Goal: Transaction & Acquisition: Purchase product/service

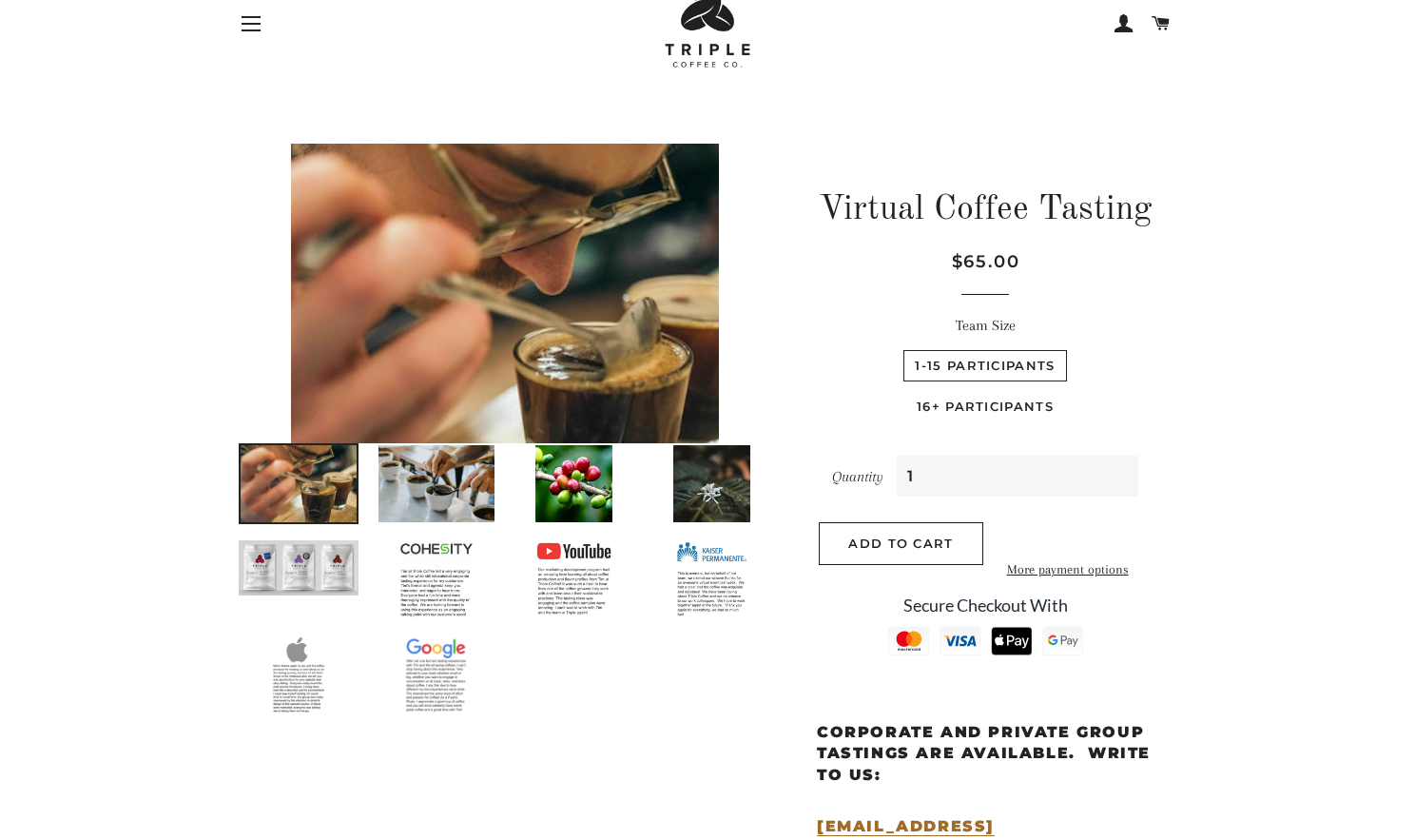
scroll to position [81, 0]
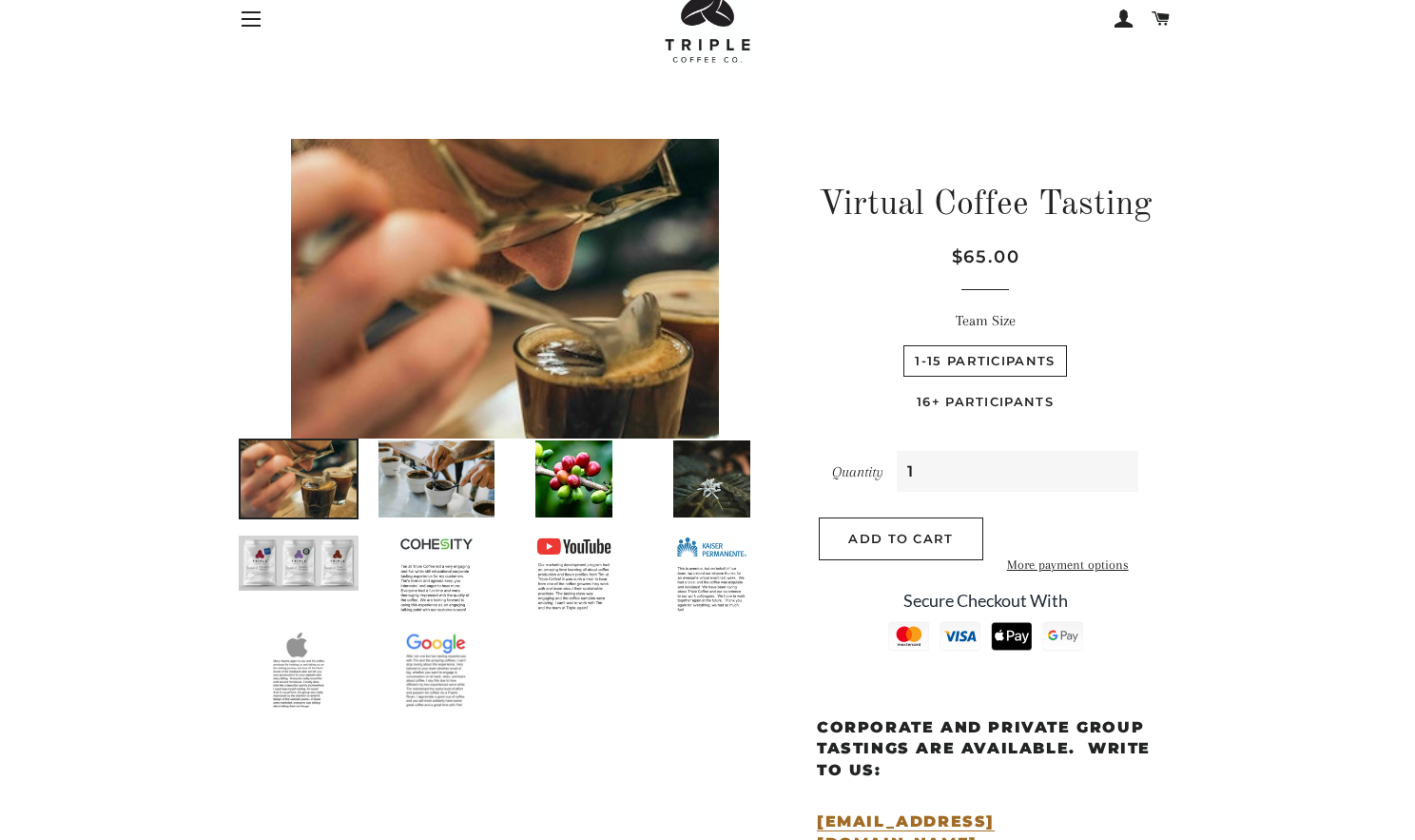
click at [413, 493] on img at bounding box center [436, 478] width 120 height 81
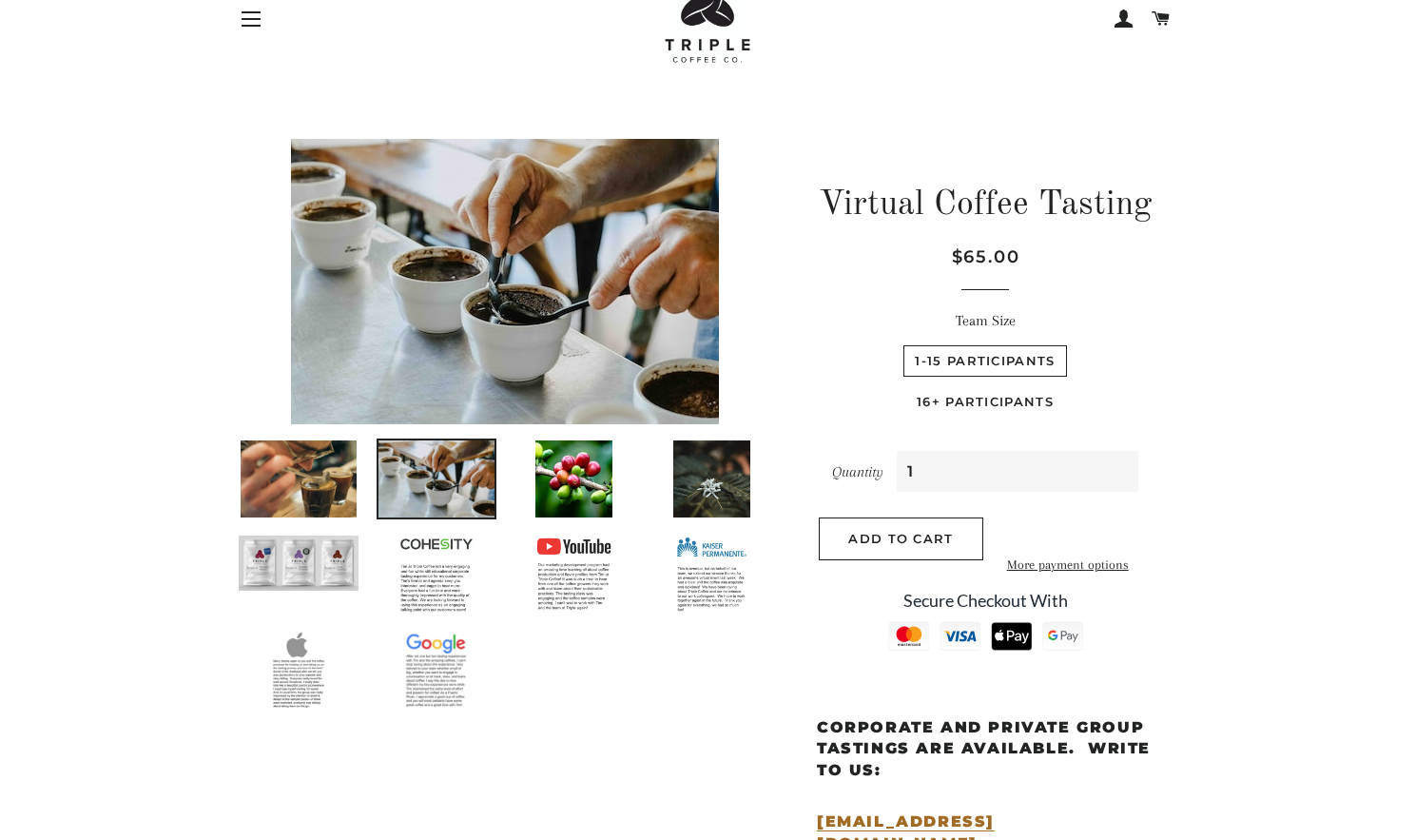
click at [546, 457] on img at bounding box center [574, 478] width 81 height 81
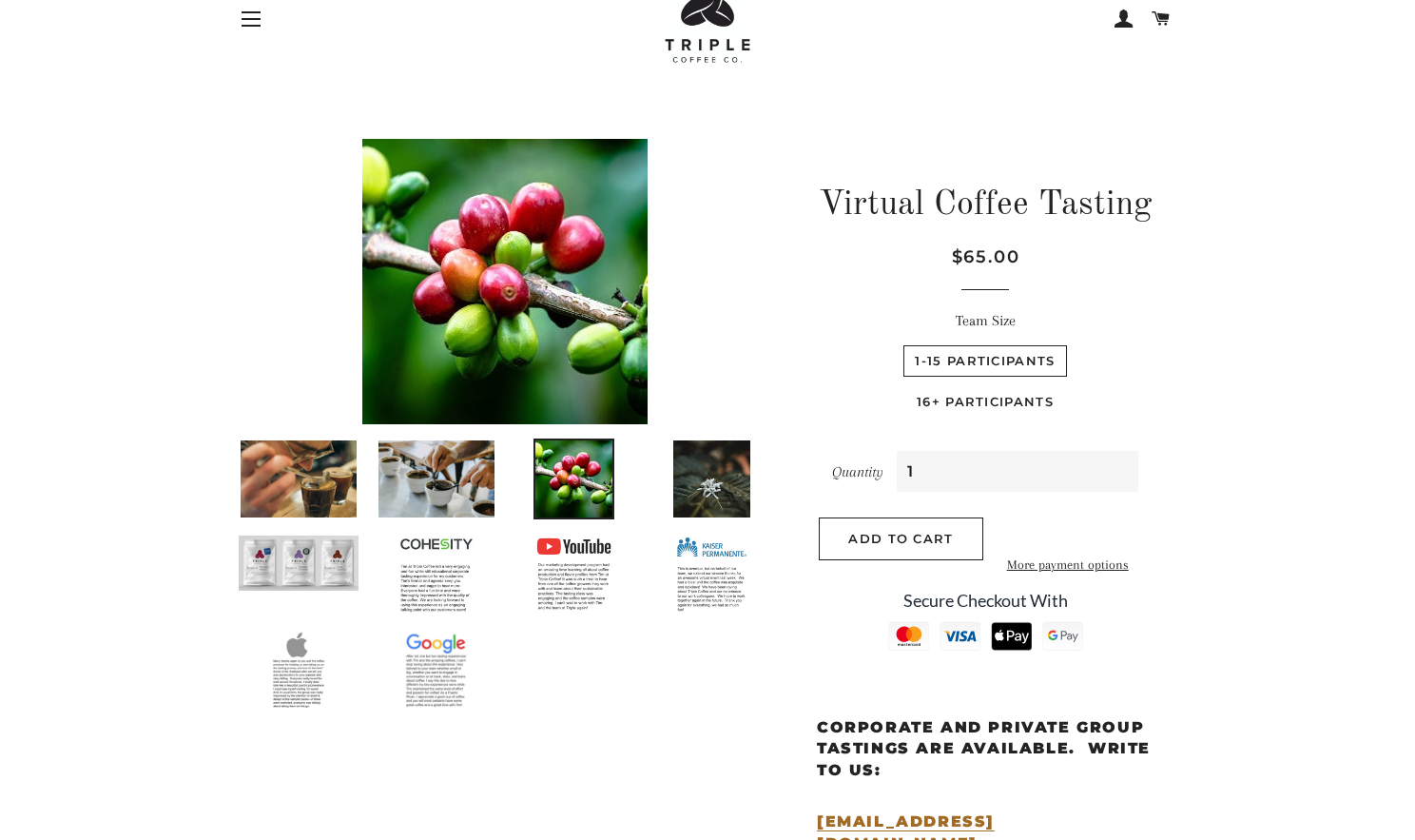
click at [714, 487] on img at bounding box center [712, 478] width 81 height 81
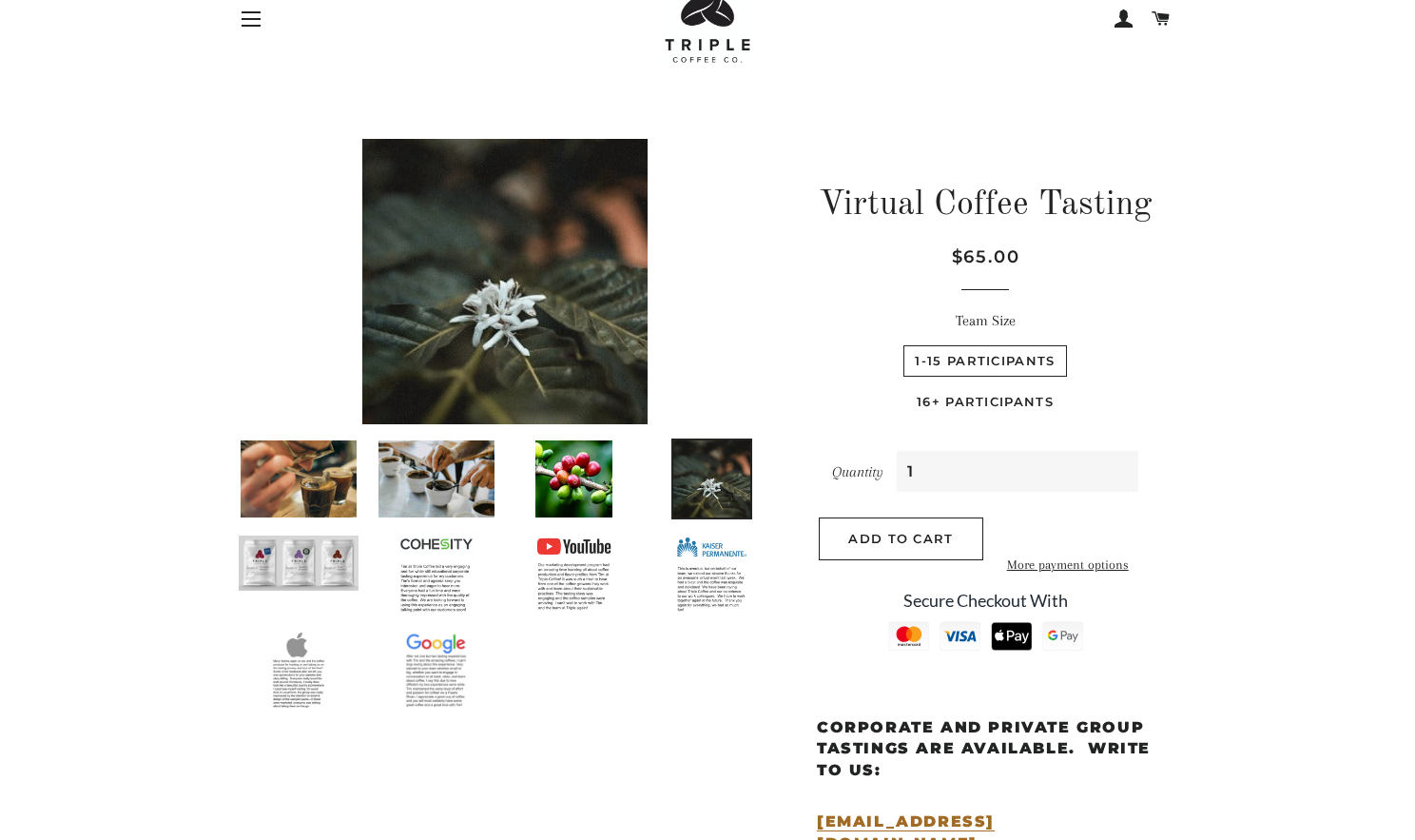
click at [725, 579] on img at bounding box center [713, 573] width 76 height 81
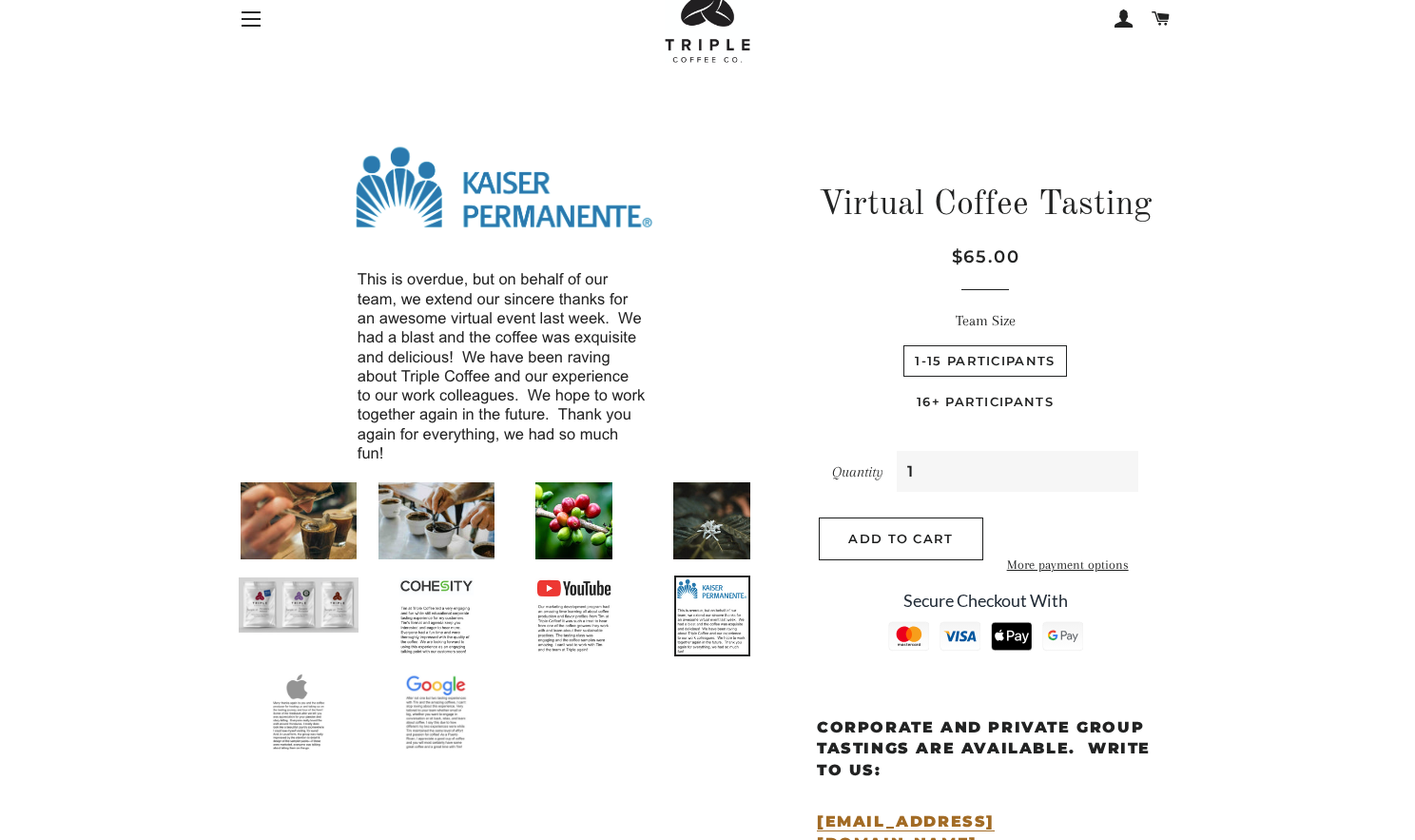
click at [582, 611] on img at bounding box center [575, 615] width 82 height 81
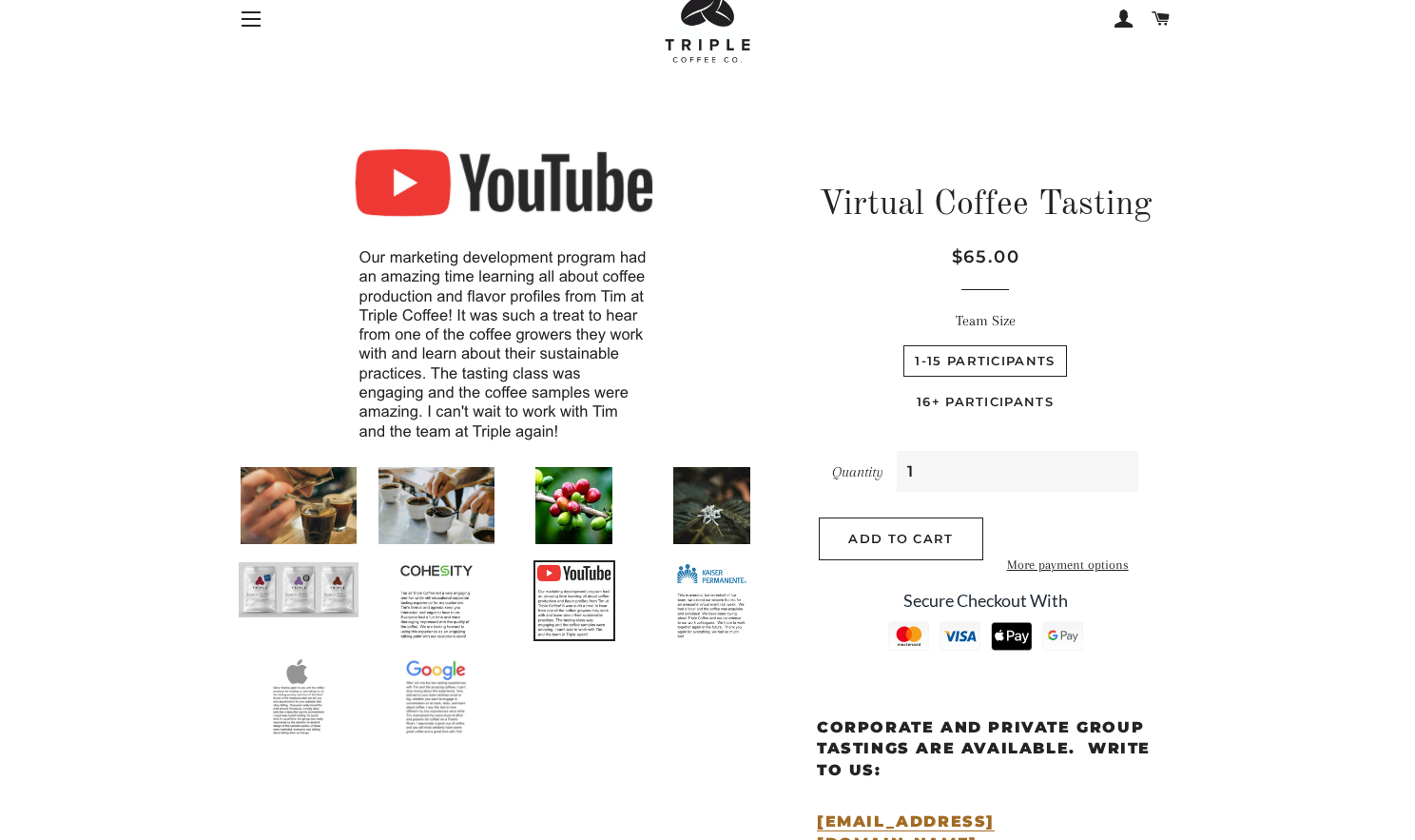
click at [429, 601] on img at bounding box center [436, 600] width 78 height 81
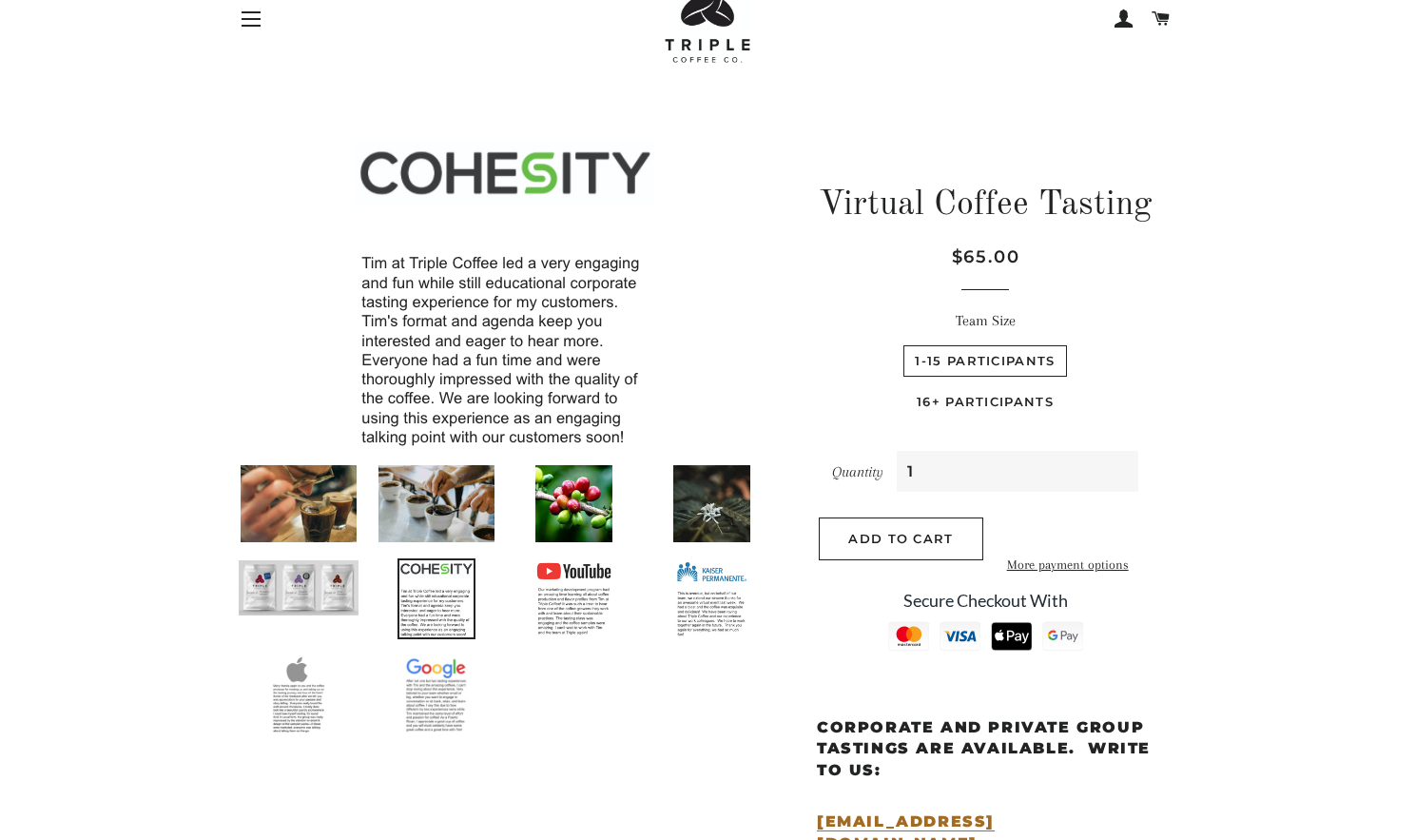
click at [293, 602] on img at bounding box center [299, 588] width 124 height 59
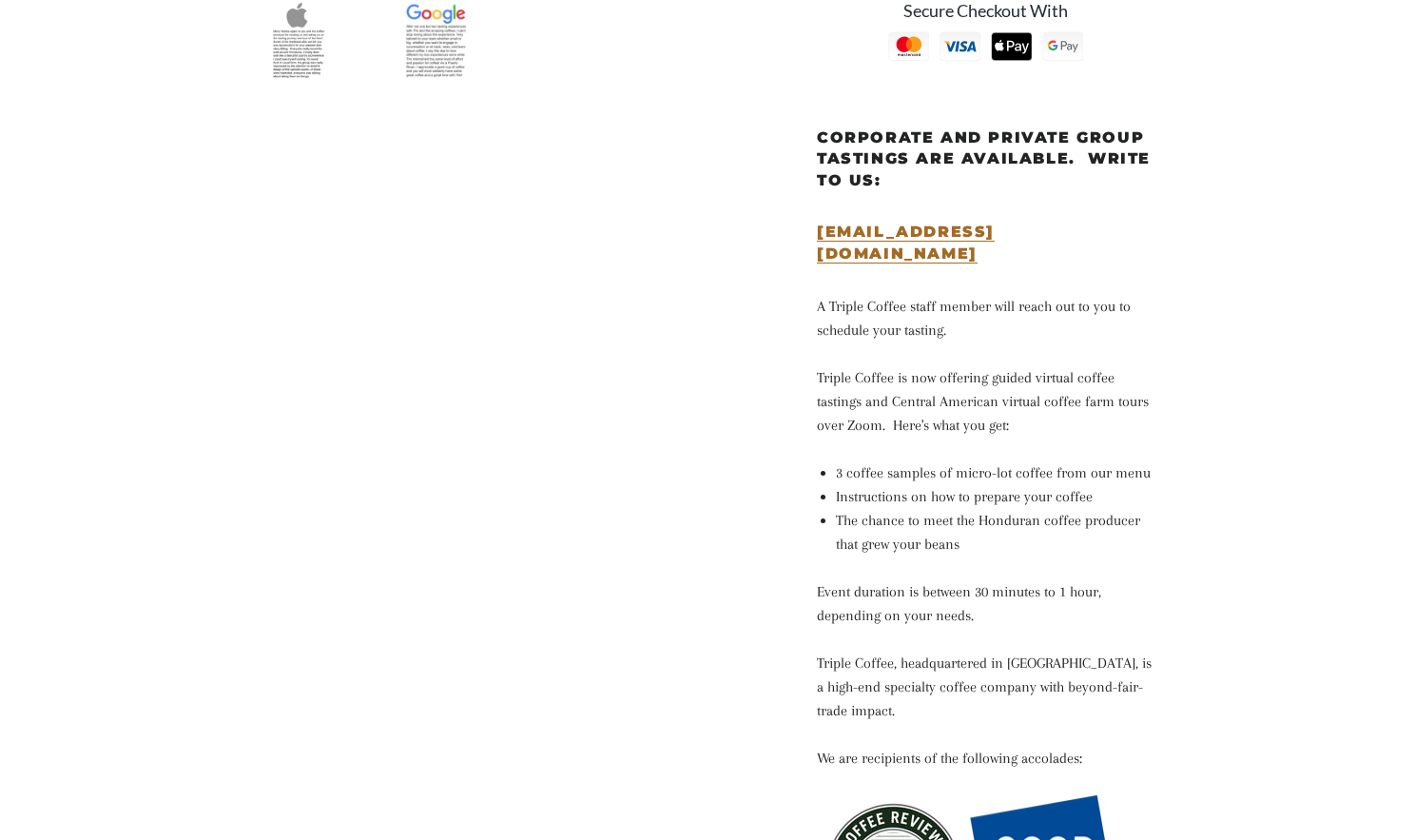
scroll to position [761, 0]
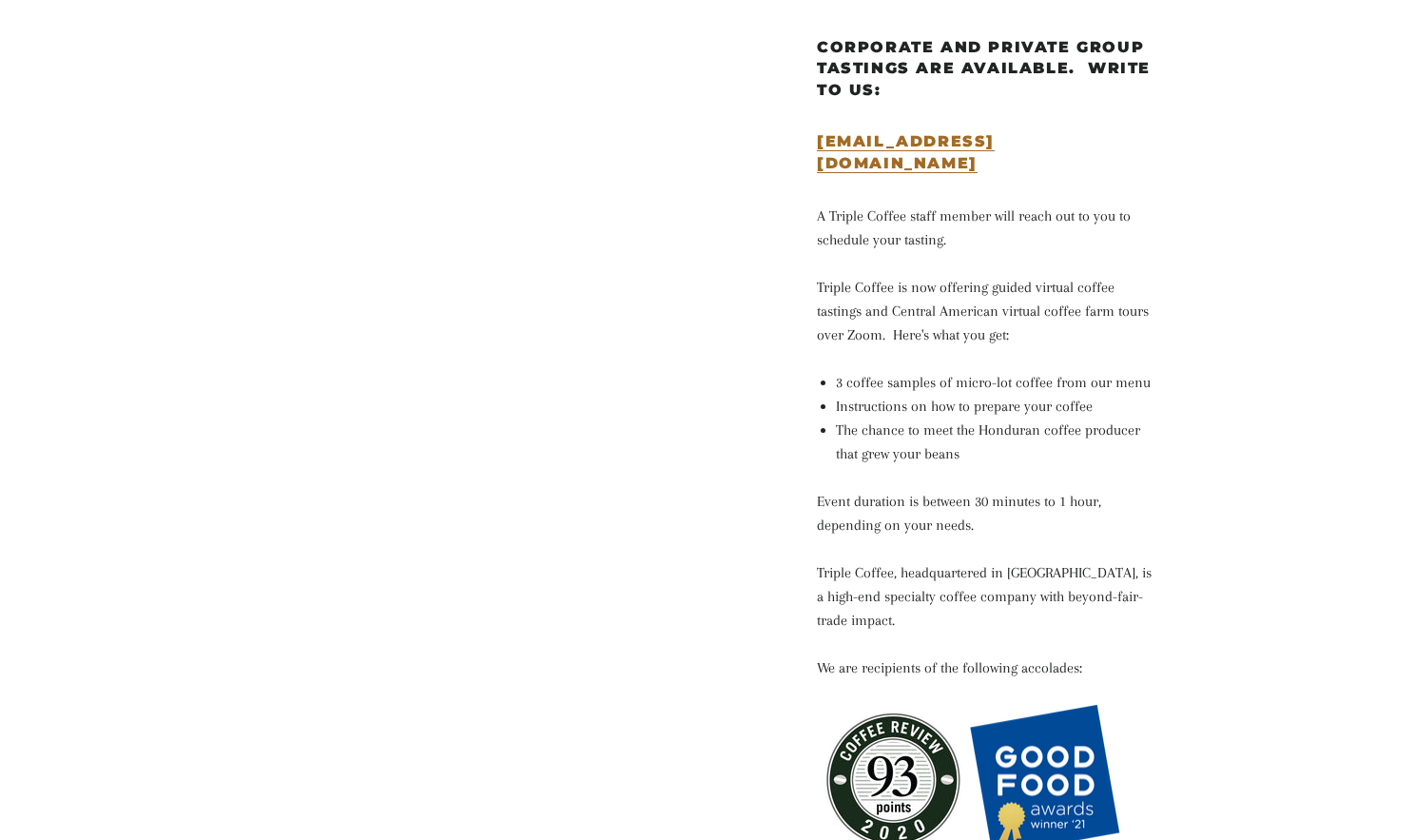
drag, startPoint x: 855, startPoint y: 564, endPoint x: 1070, endPoint y: 624, distance: 223.2
click at [1070, 624] on p "Triple Coffee, headquartered in [GEOGRAPHIC_DATA], is a high-end specialty coff…" at bounding box center [986, 596] width 337 height 71
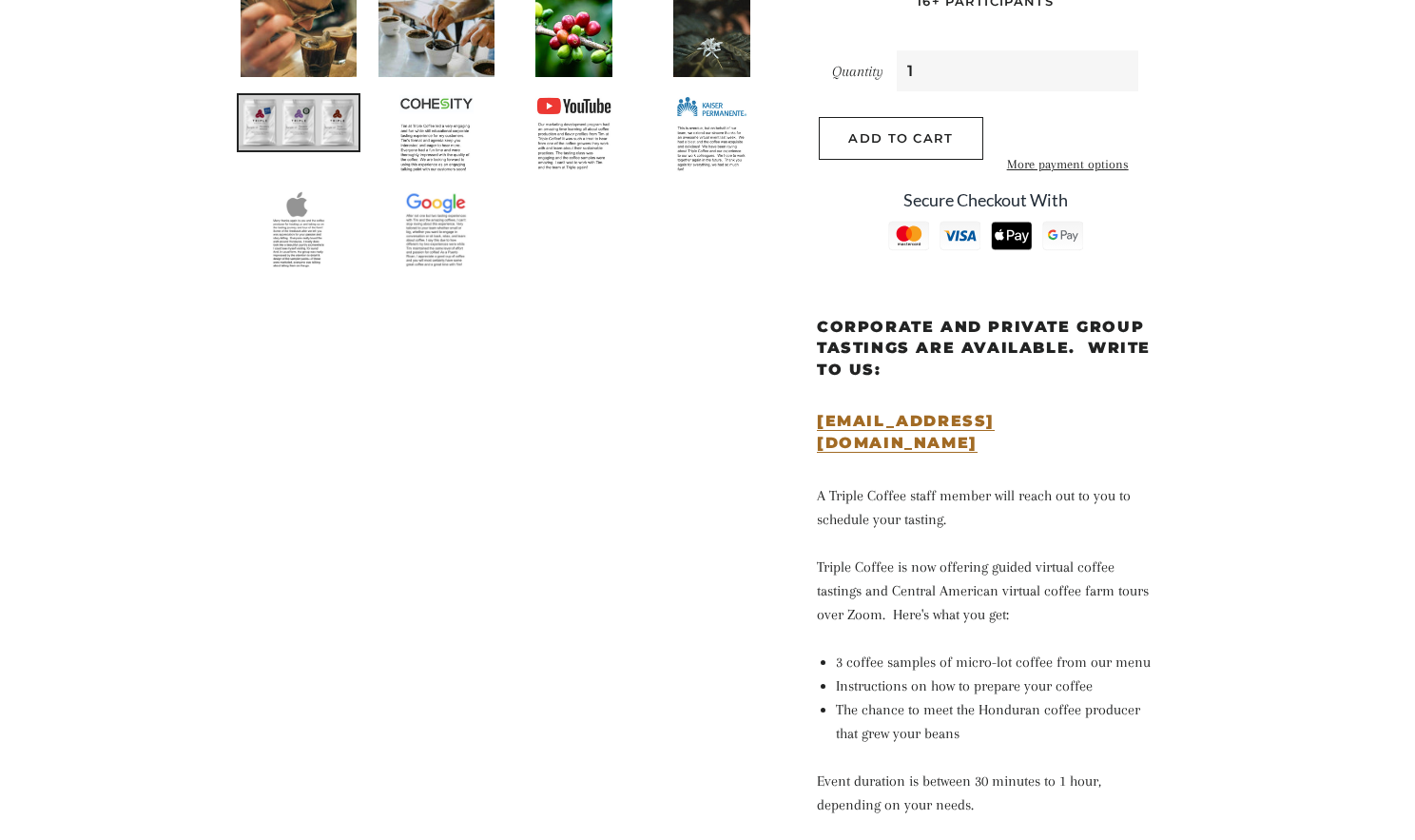
scroll to position [0, 0]
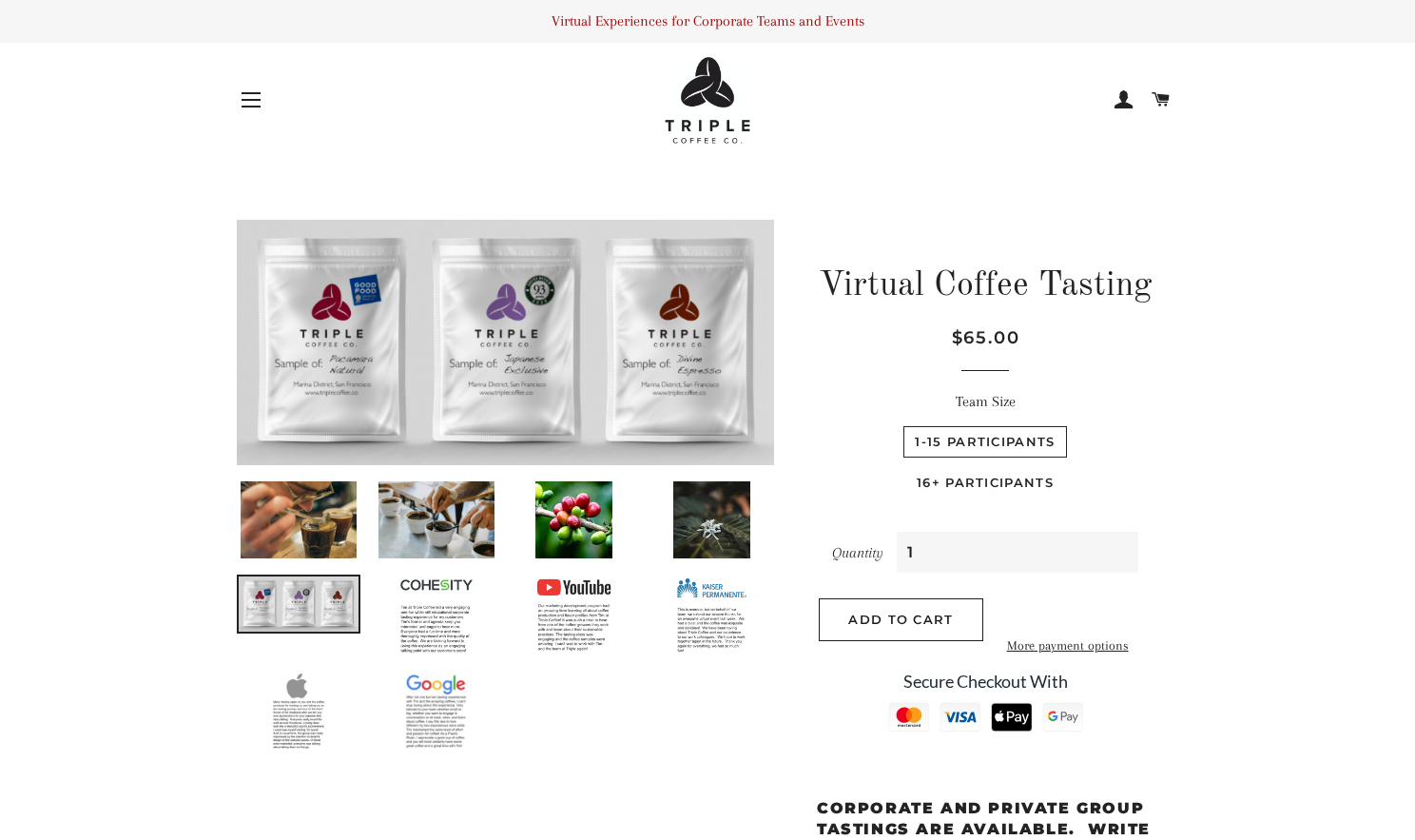
click at [1029, 471] on label "16+ Participants" at bounding box center [985, 482] width 160 height 31
click at [1071, 424] on Participants "16+ Participants" at bounding box center [1071, 423] width 1 height 1
radio Participants "true"
click at [1032, 444] on label "1-15 Participants" at bounding box center [984, 441] width 163 height 31
click at [901, 424] on Participants "1-15 Participants" at bounding box center [900, 423] width 1 height 1
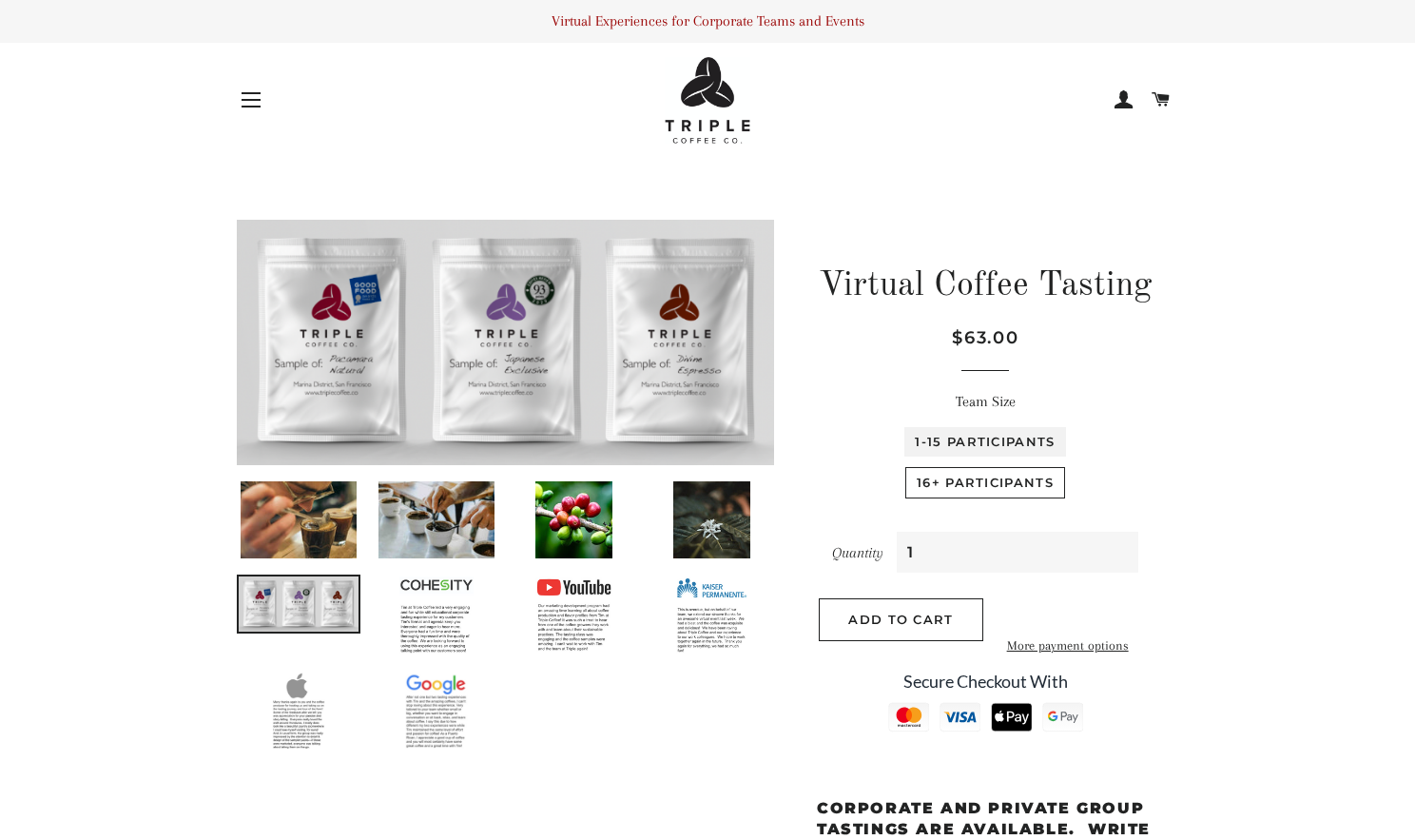
radio Participants "true"
click at [1024, 473] on label "16+ Participants" at bounding box center [985, 482] width 160 height 31
click at [1071, 424] on Participants "16+ Participants" at bounding box center [1071, 423] width 1 height 1
radio Participants "true"
click at [977, 570] on input "1" at bounding box center [1018, 551] width 242 height 41
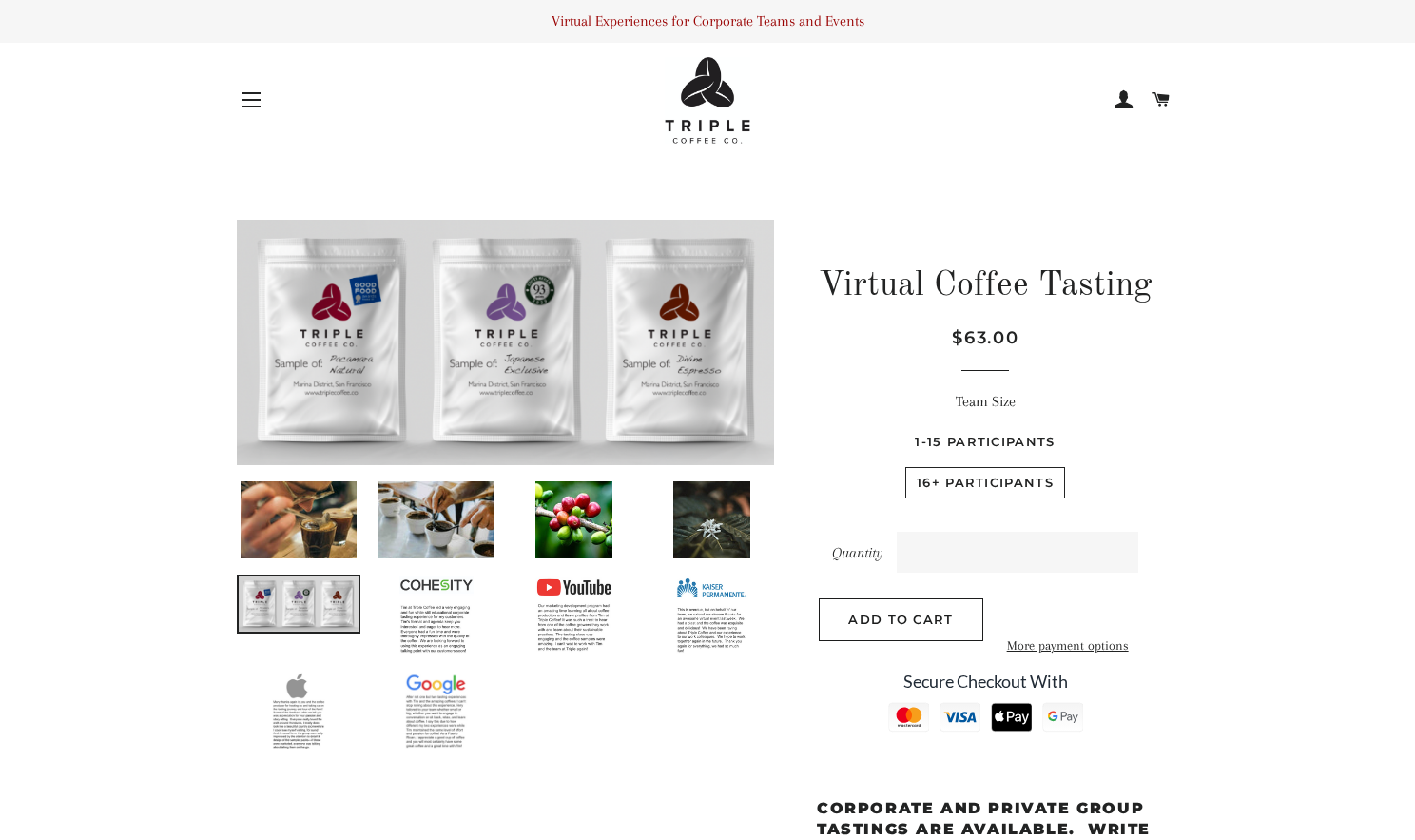
click at [1025, 454] on label "1-15 Participants" at bounding box center [984, 441] width 163 height 31
click at [901, 424] on Participants "1-15 Participants" at bounding box center [900, 423] width 1 height 1
radio Participants "true"
click at [1024, 543] on input "Quantity" at bounding box center [1018, 551] width 242 height 41
type input "15"
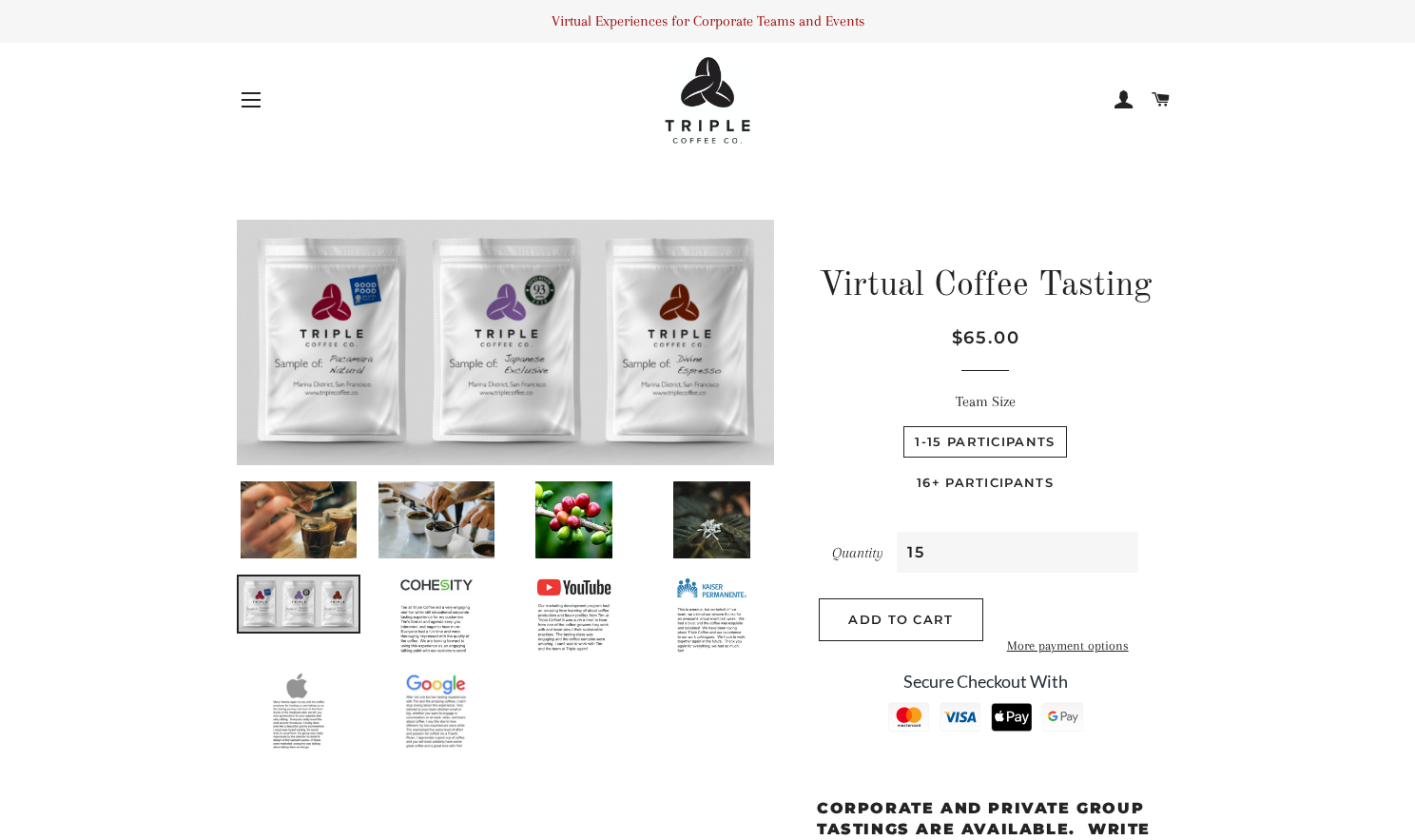
click at [946, 616] on span "Add to Cart" at bounding box center [900, 619] width 105 height 15
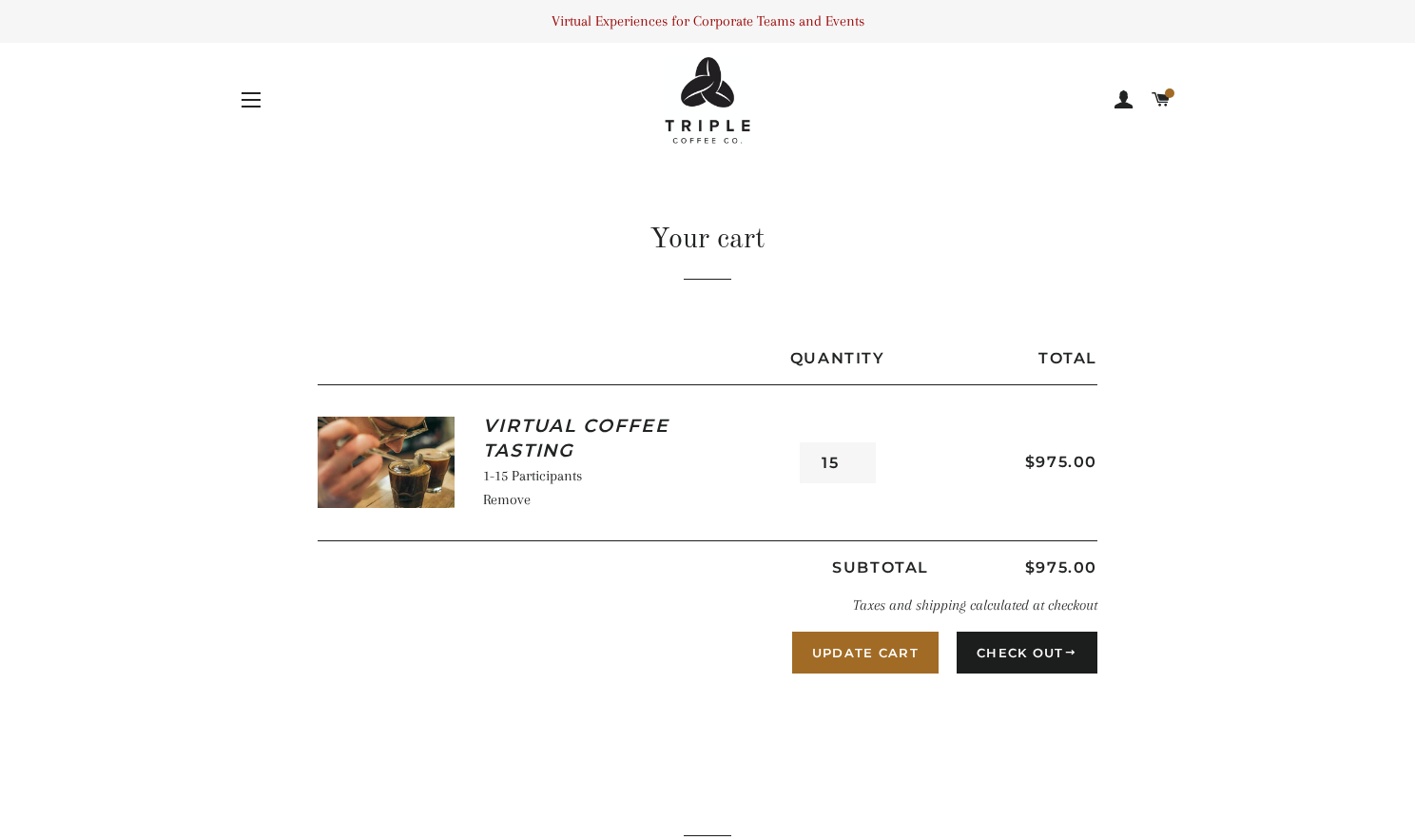
click at [254, 101] on span "button" at bounding box center [252, 100] width 19 height 2
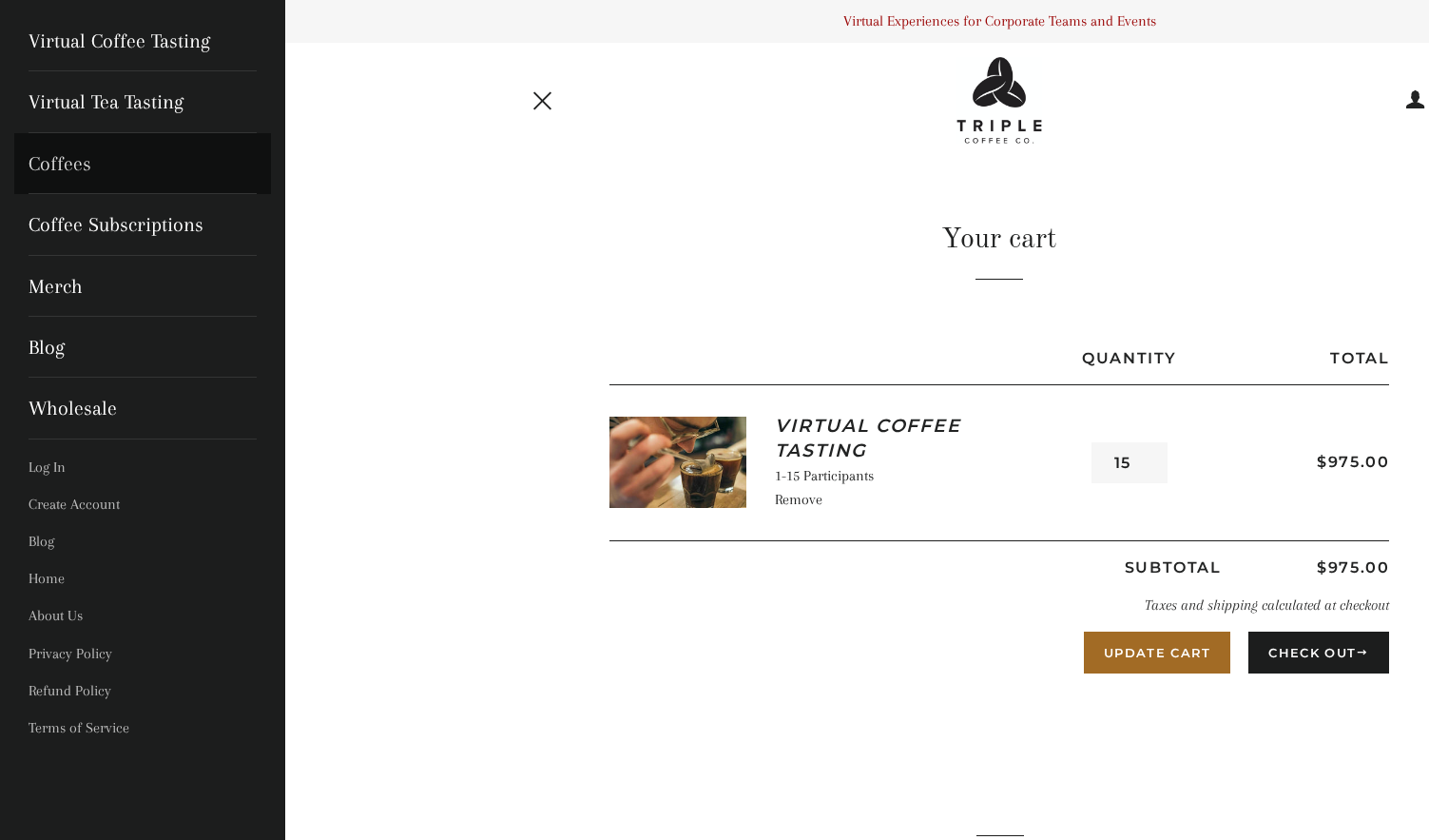
click at [151, 180] on link "Coffees" at bounding box center [143, 164] width 257 height 61
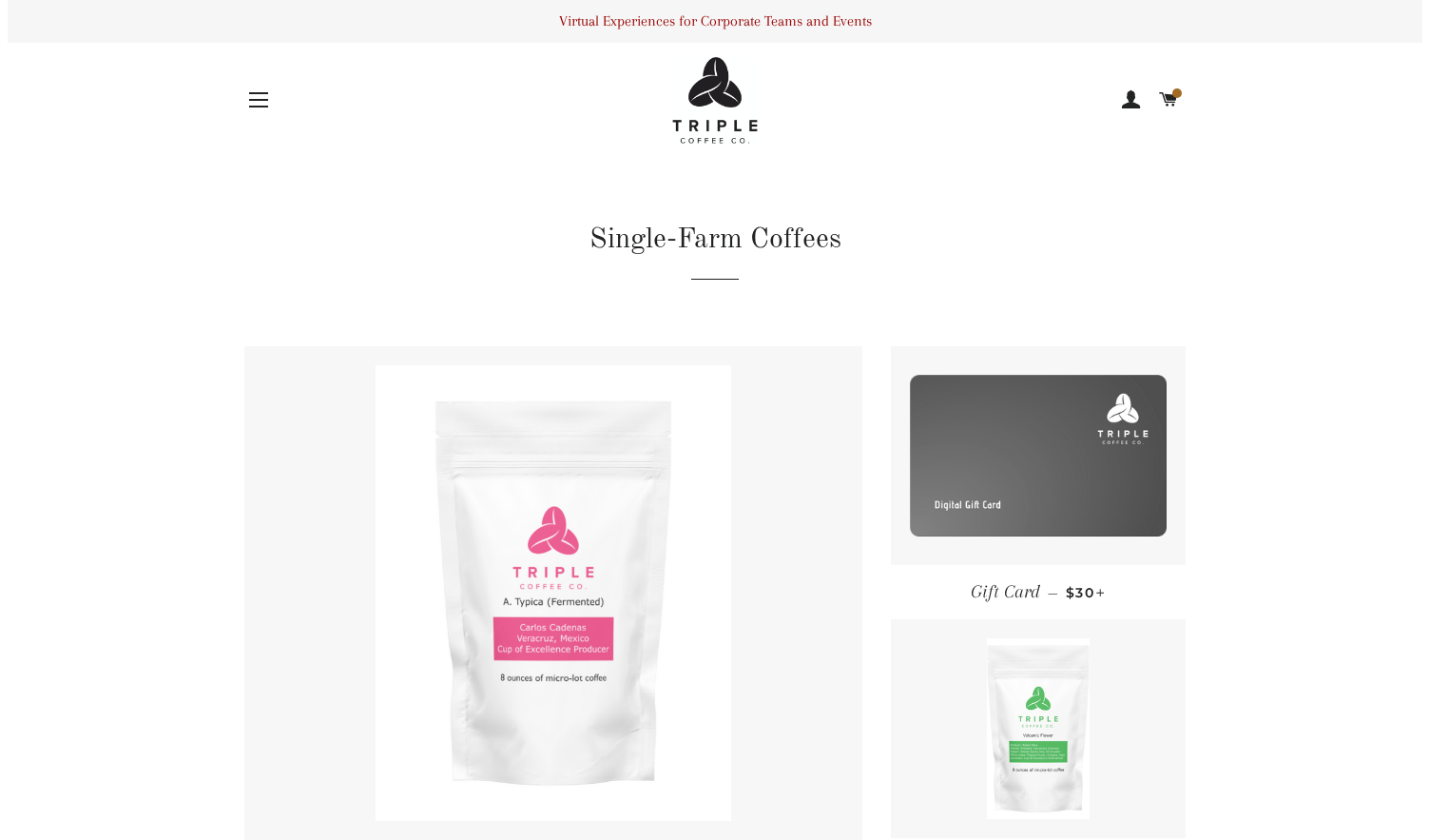
scroll to position [5, 0]
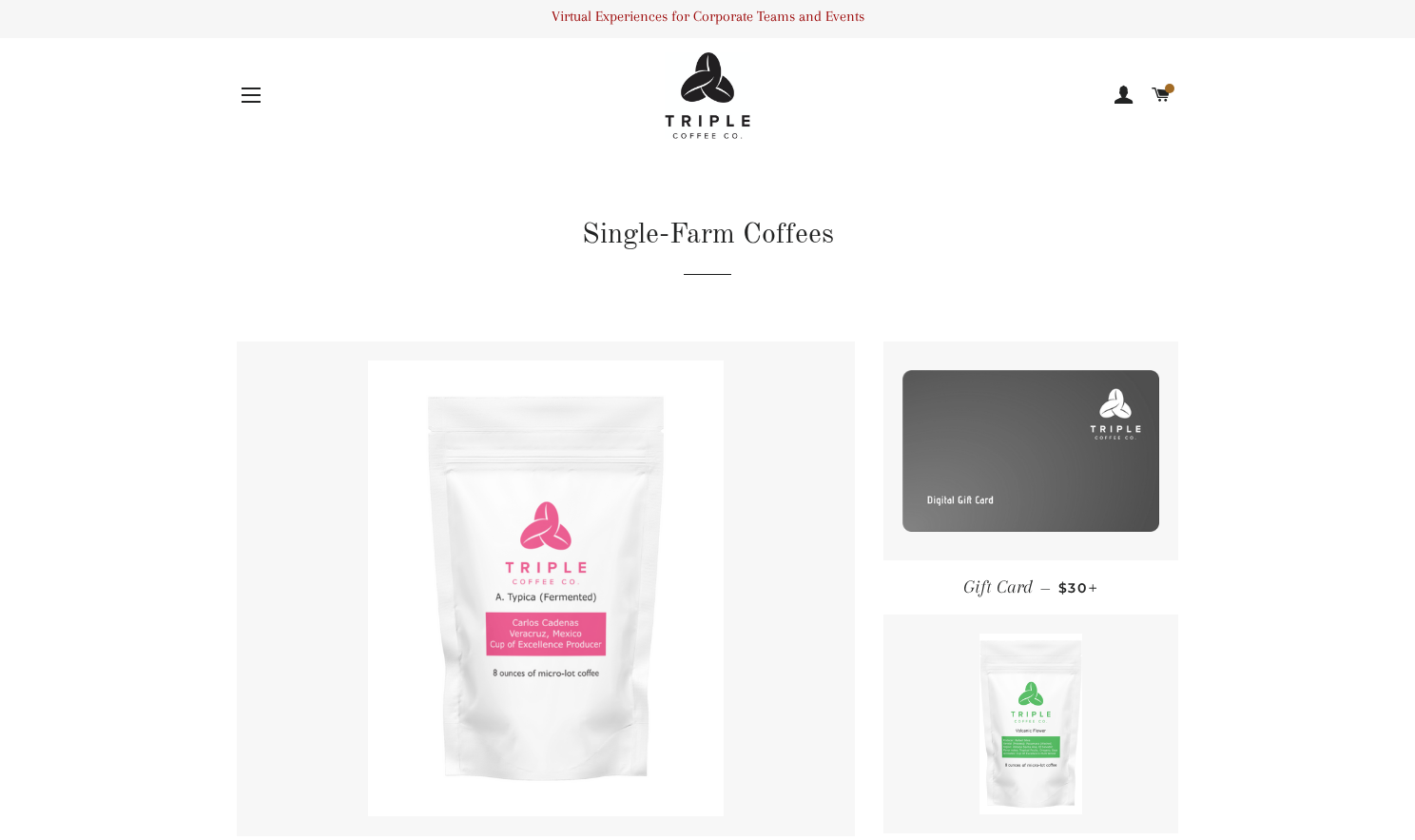
click at [248, 88] on span "button" at bounding box center [252, 89] width 19 height 2
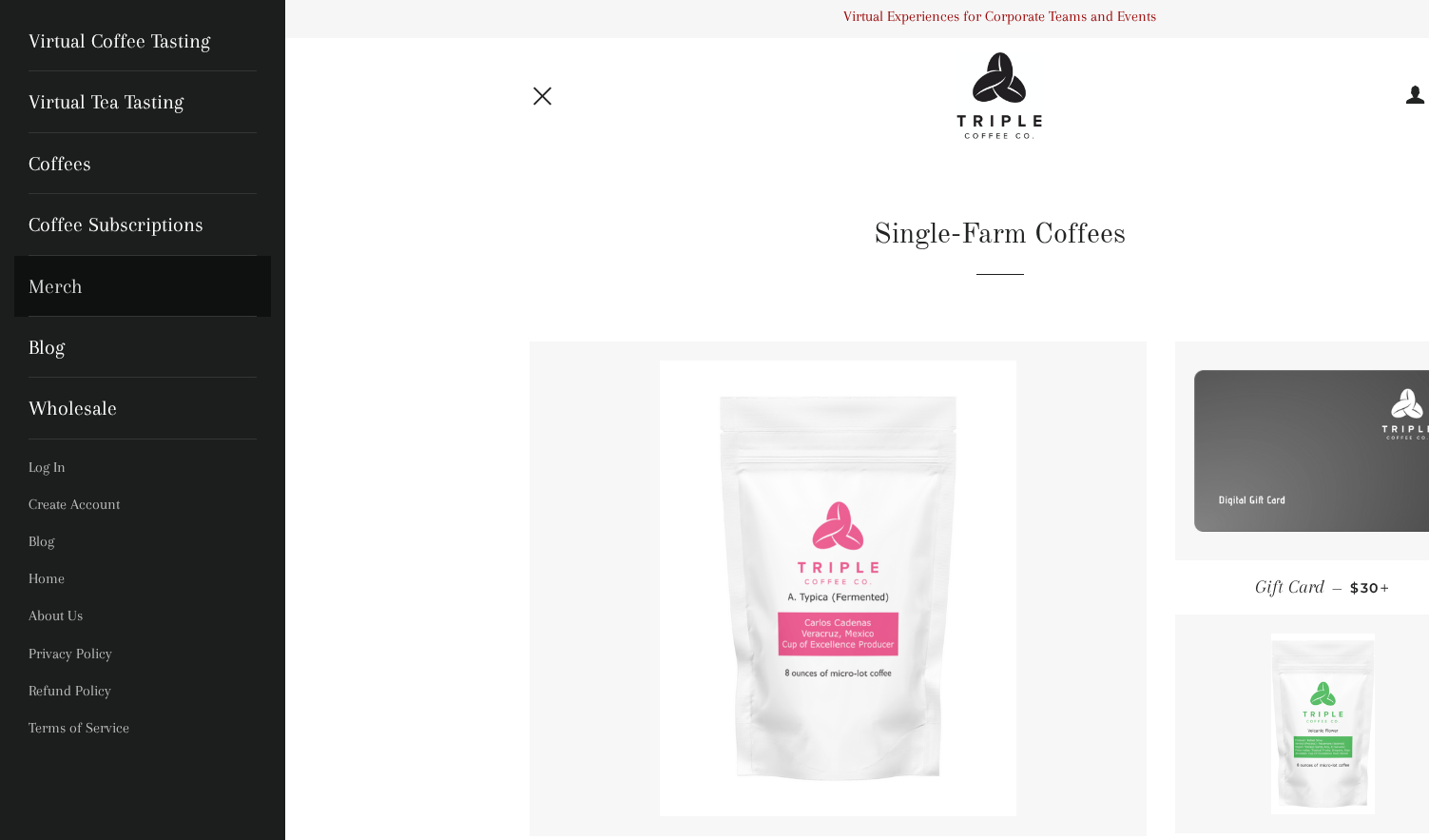
click at [94, 287] on link "Merch" at bounding box center [143, 287] width 257 height 61
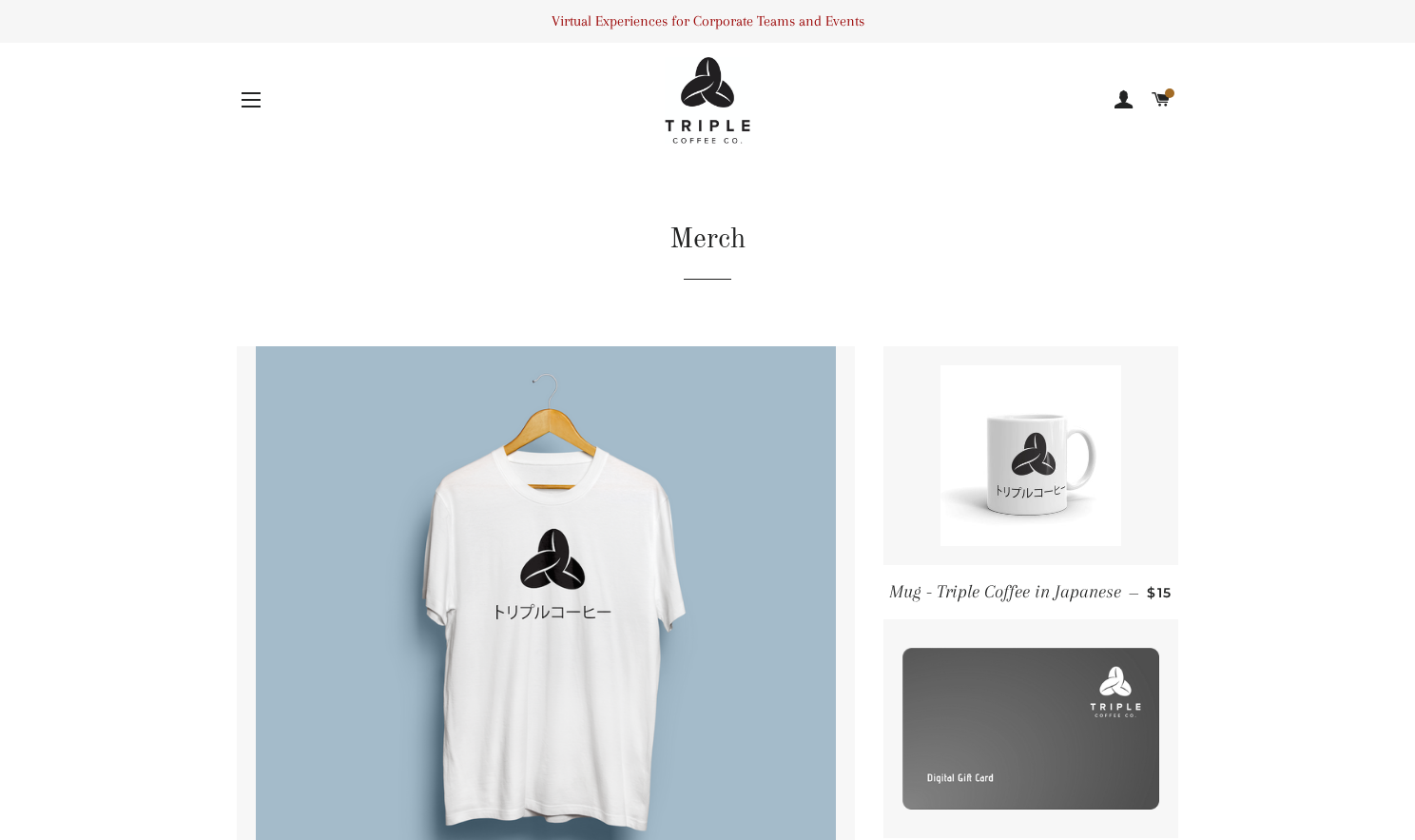
click at [267, 86] on button "Site navigation" at bounding box center [252, 100] width 48 height 48
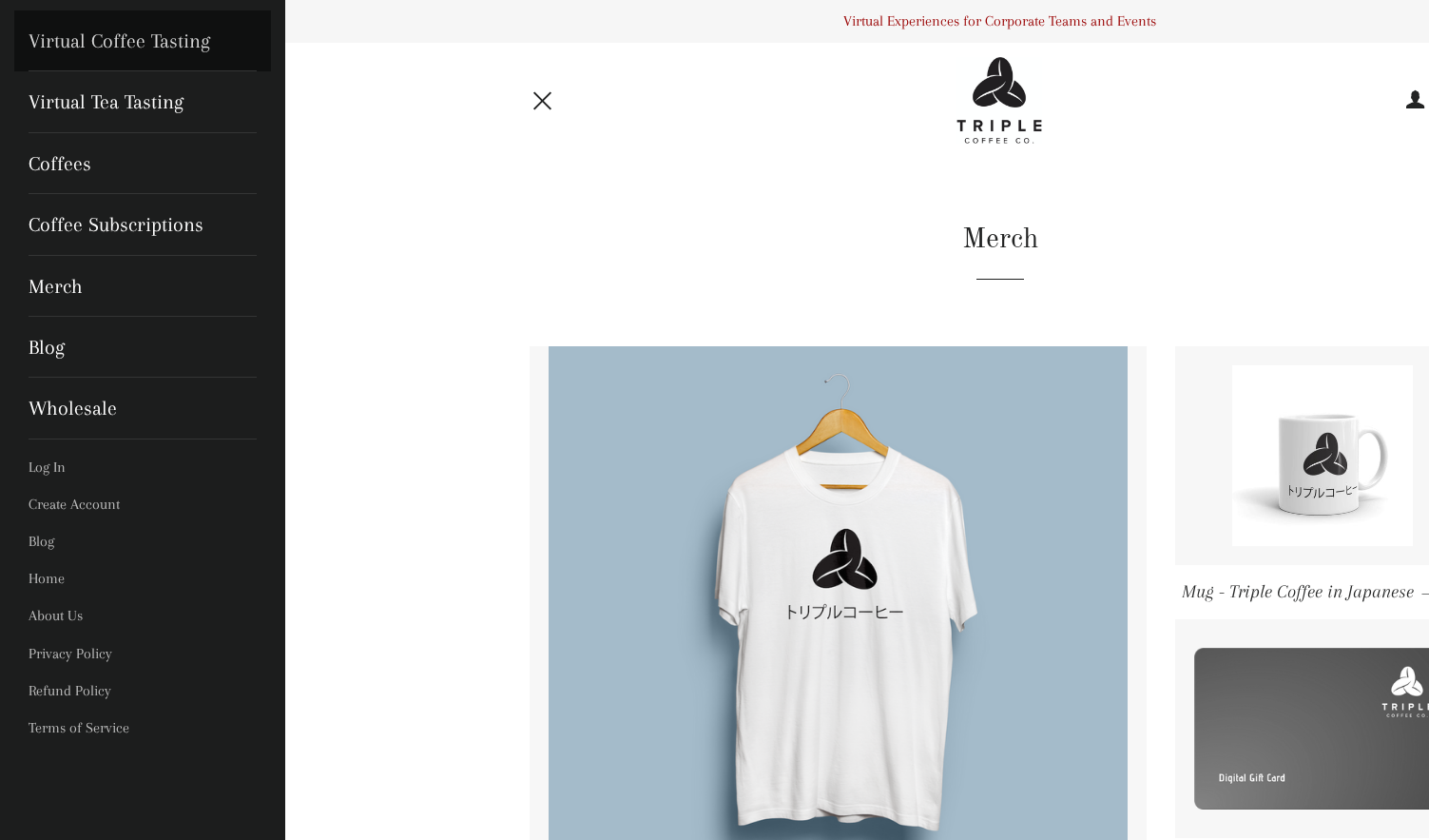
click at [205, 43] on link "Virtual Coffee Tasting" at bounding box center [143, 41] width 257 height 61
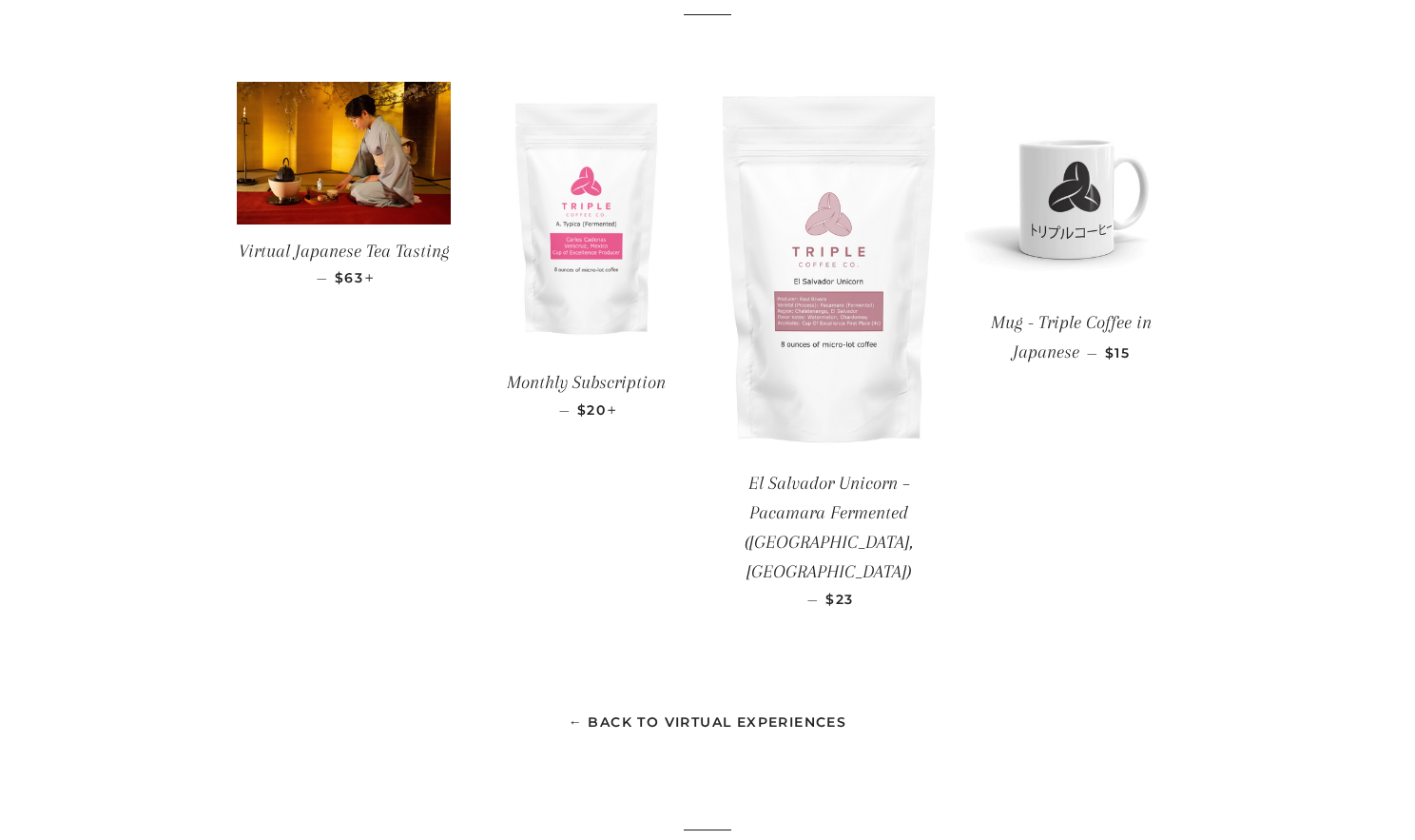
scroll to position [2157, 0]
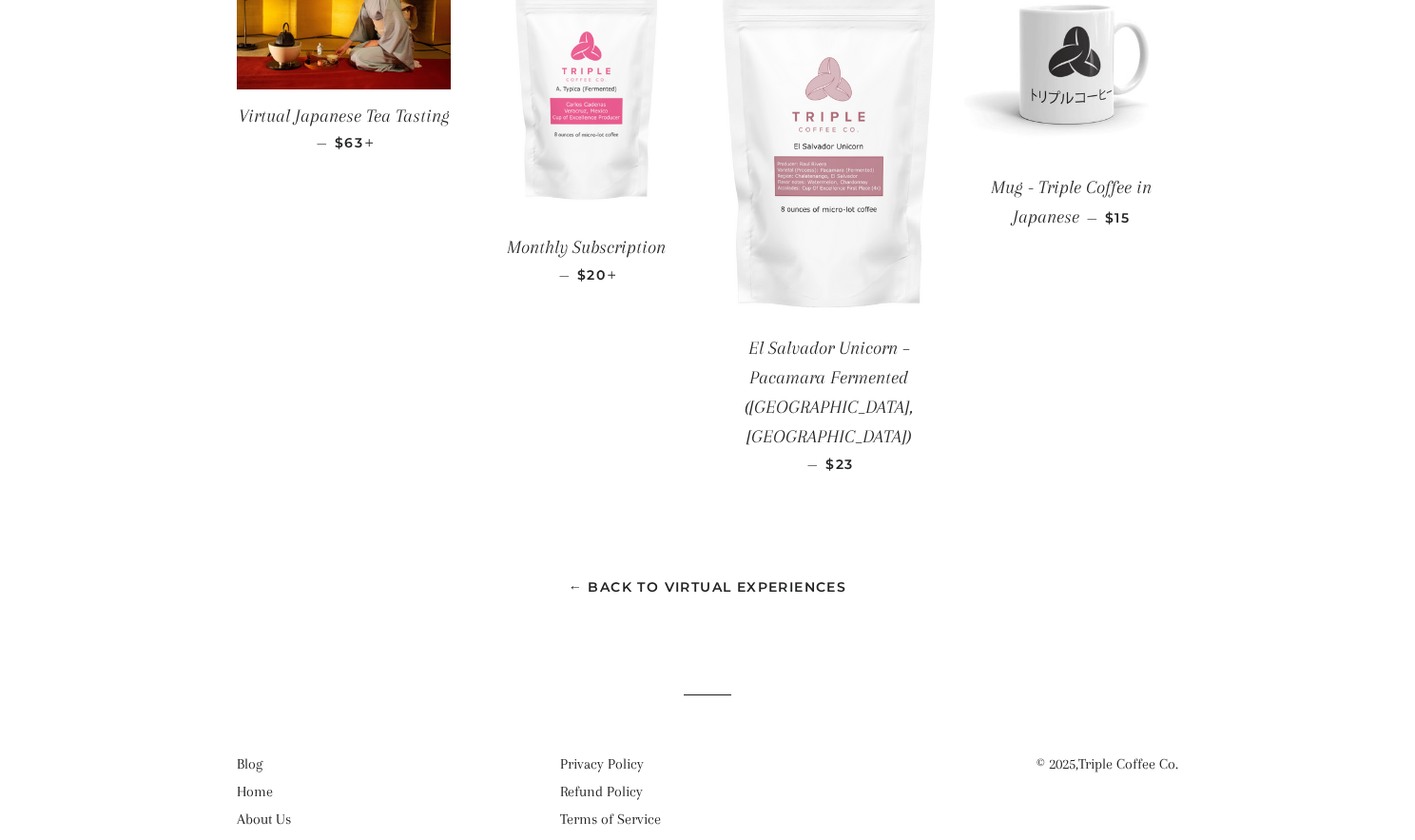
click at [280, 810] on link "About Us" at bounding box center [264, 819] width 54 height 17
